Goal: Task Accomplishment & Management: Manage account settings

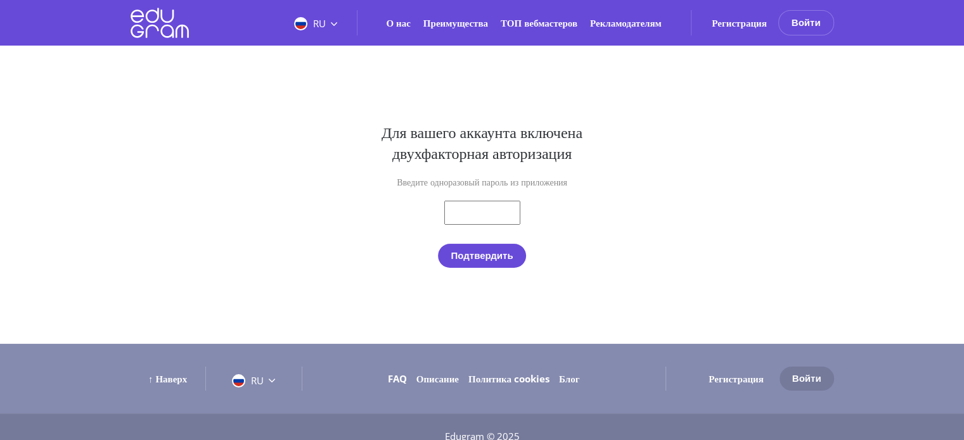
click at [454, 210] on input "text" at bounding box center [482, 213] width 76 height 24
paste input "419716"
type input "419716"
click at [466, 254] on button "Подтвердить" at bounding box center [481, 256] width 87 height 24
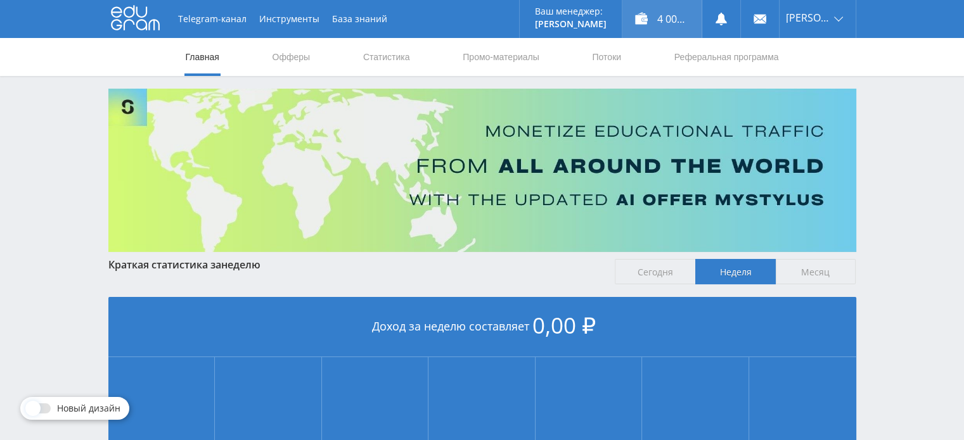
click at [666, 25] on div "4 000,00 ₽" at bounding box center [661, 19] width 79 height 38
